Goal: Navigation & Orientation: Find specific page/section

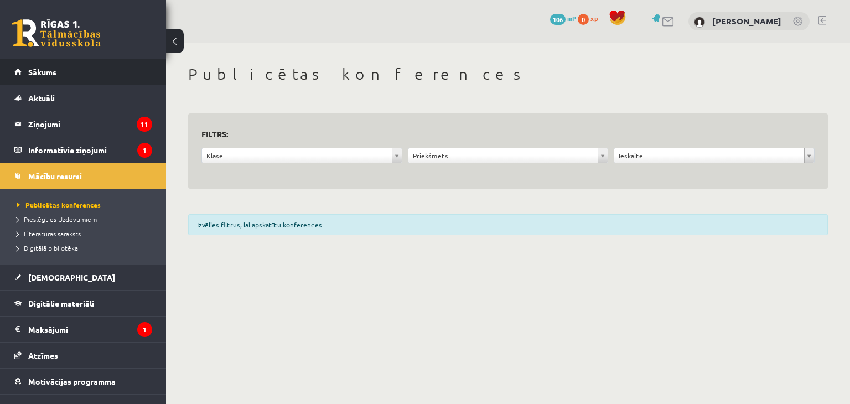
click at [85, 74] on link "Sākums" at bounding box center [83, 71] width 138 height 25
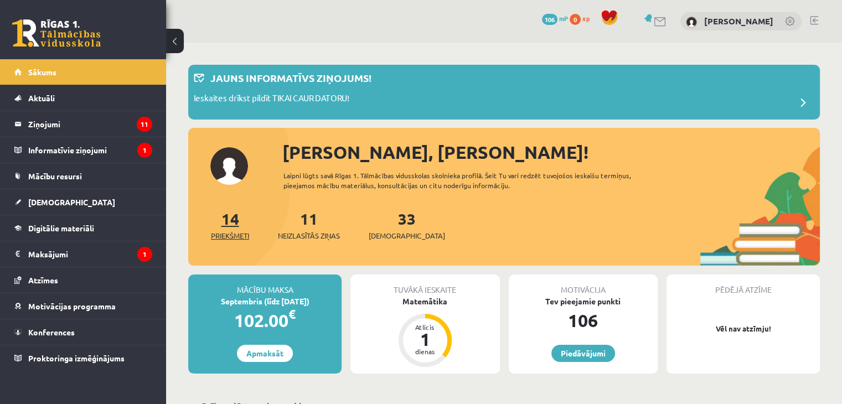
click at [225, 214] on link "14 Priekšmeti" at bounding box center [230, 225] width 38 height 33
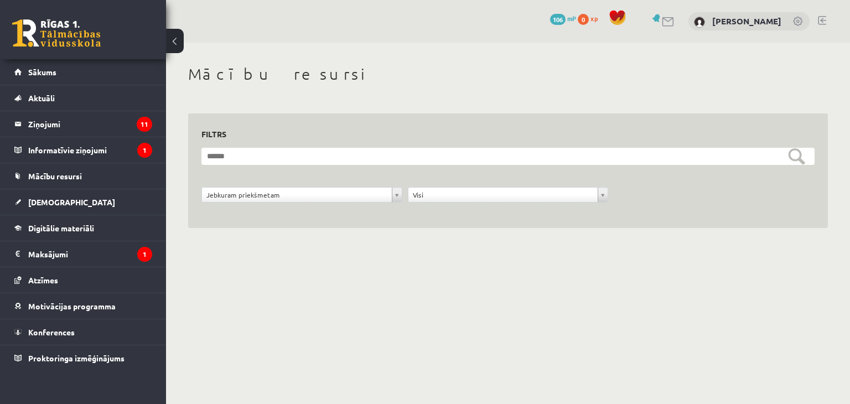
click at [268, 203] on div "**********" at bounding box center [302, 197] width 206 height 21
click at [118, 63] on link "Sākums" at bounding box center [83, 71] width 138 height 25
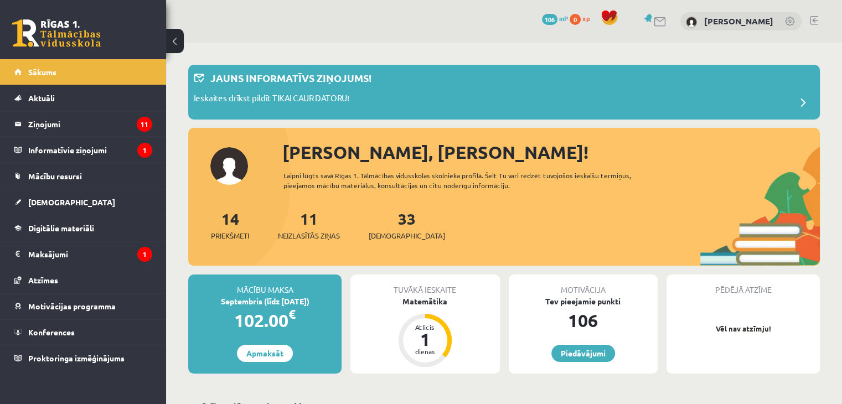
click at [753, 302] on div "Pēdējā atzīme Vēl nav atzīmju!" at bounding box center [742, 324] width 153 height 99
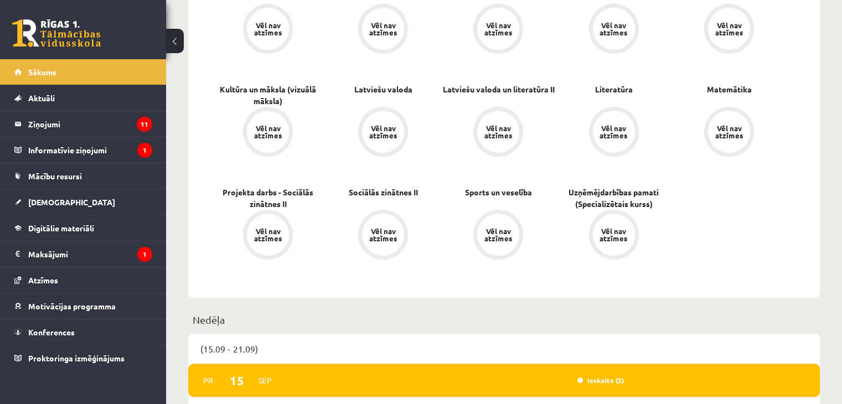
scroll to position [1050, 0]
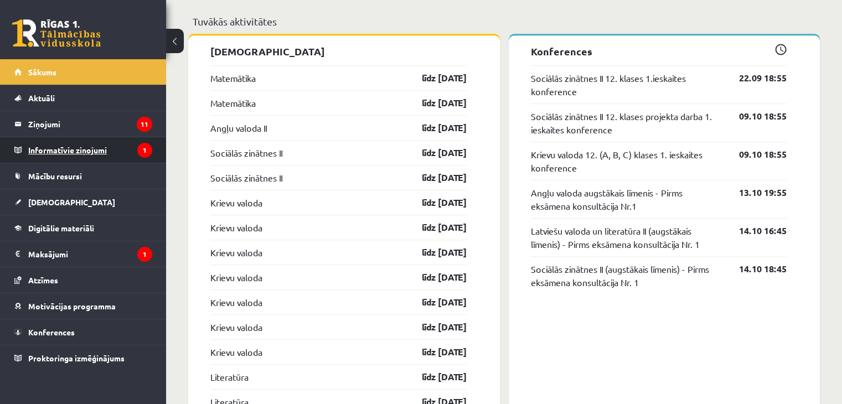
click at [50, 152] on legend "Informatīvie ziņojumi 1" at bounding box center [90, 149] width 124 height 25
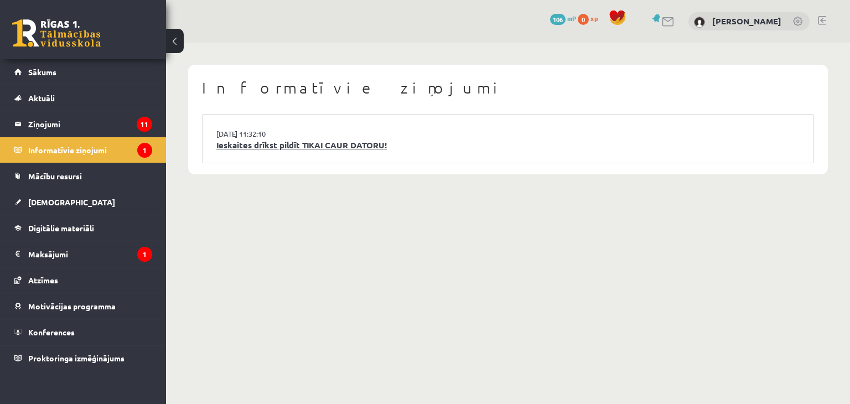
click at [270, 143] on link "Ieskaites drīkst pildīt TIKAI CAUR DATORU!" at bounding box center [507, 145] width 583 height 13
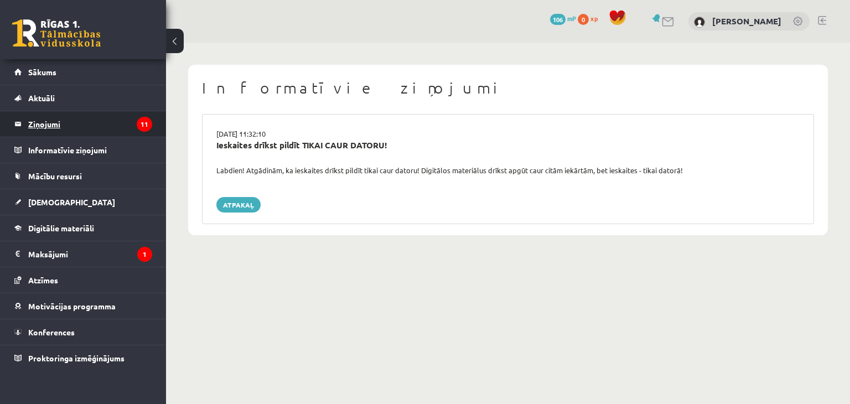
click at [86, 131] on legend "Ziņojumi 11" at bounding box center [90, 123] width 124 height 25
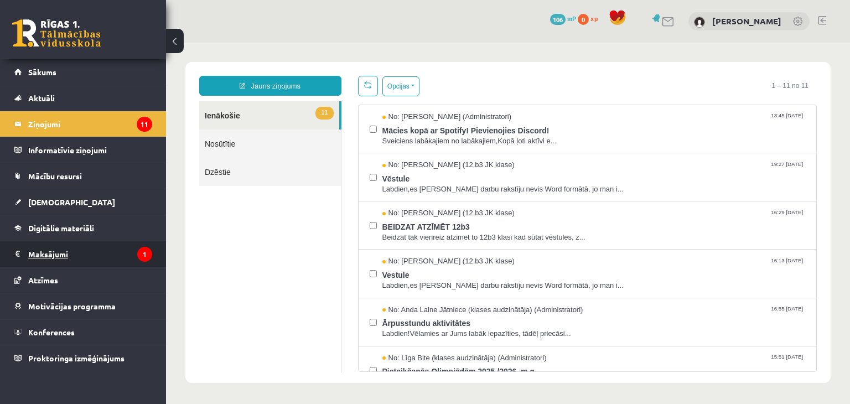
click at [71, 242] on legend "Maksājumi 1" at bounding box center [90, 253] width 124 height 25
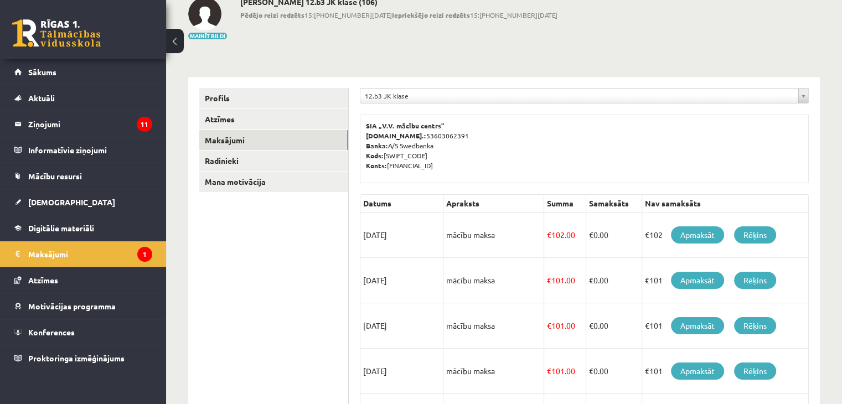
scroll to position [63, 0]
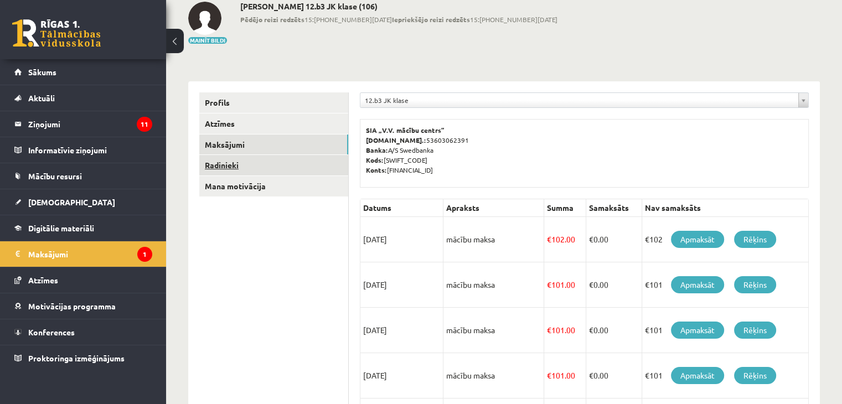
click at [210, 169] on link "Radinieki" at bounding box center [273, 165] width 149 height 20
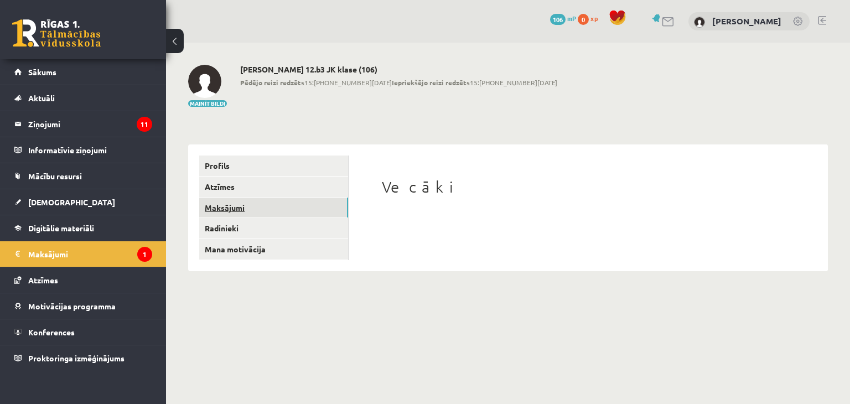
click at [223, 211] on link "Maksājumi" at bounding box center [273, 208] width 149 height 20
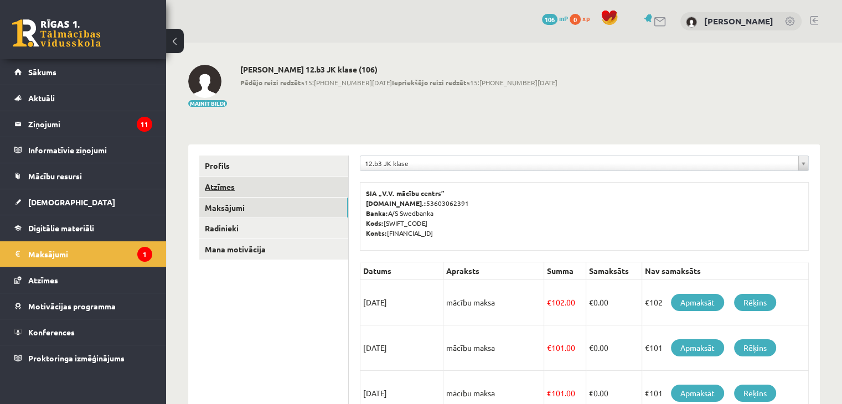
click at [230, 189] on link "Atzīmes" at bounding box center [273, 187] width 149 height 20
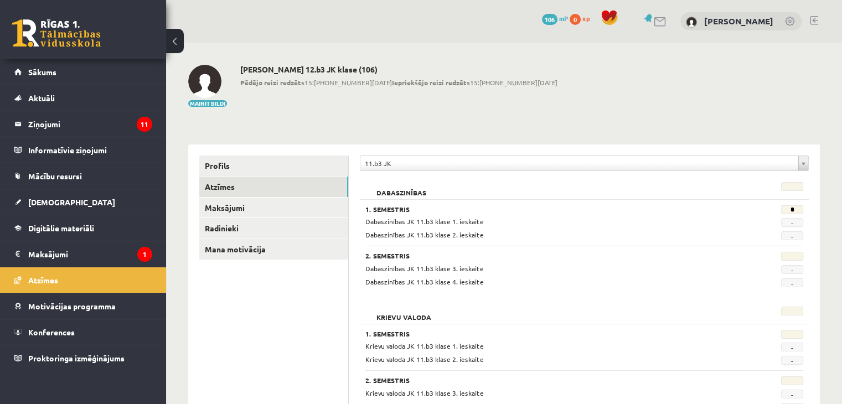
scroll to position [70, 0]
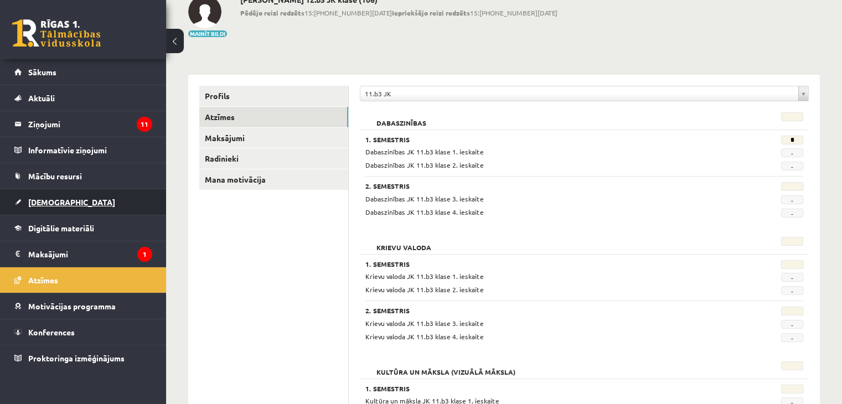
click at [58, 200] on span "[DEMOGRAPHIC_DATA]" at bounding box center [71, 202] width 87 height 10
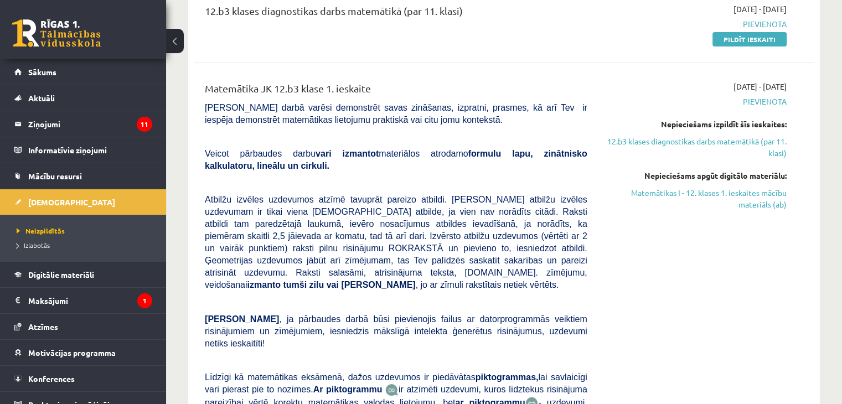
scroll to position [130, 0]
